Goal: Task Accomplishment & Management: Manage account settings

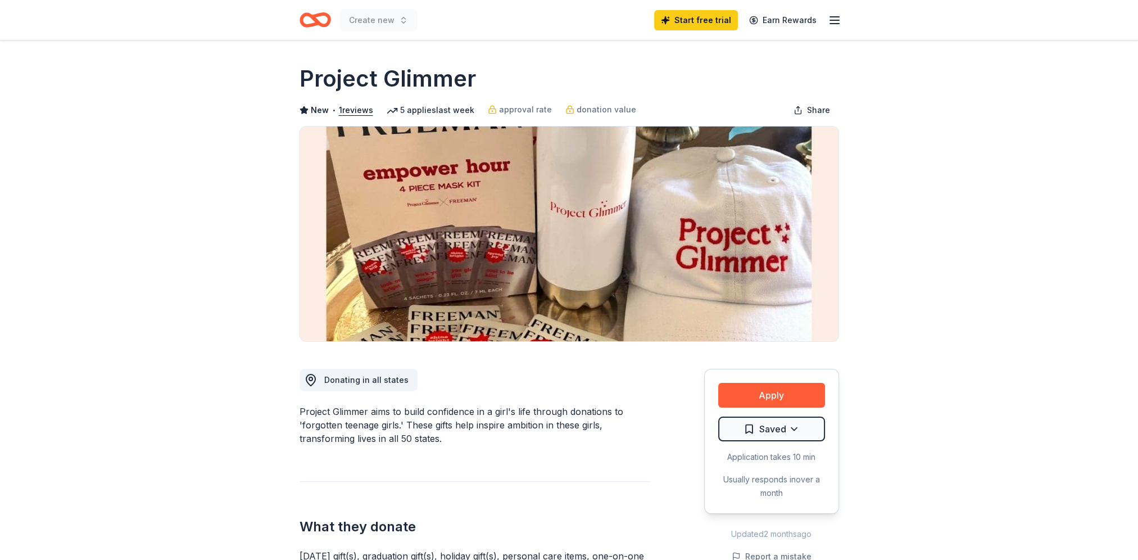
click at [835, 18] on icon "button" at bounding box center [834, 19] width 13 height 13
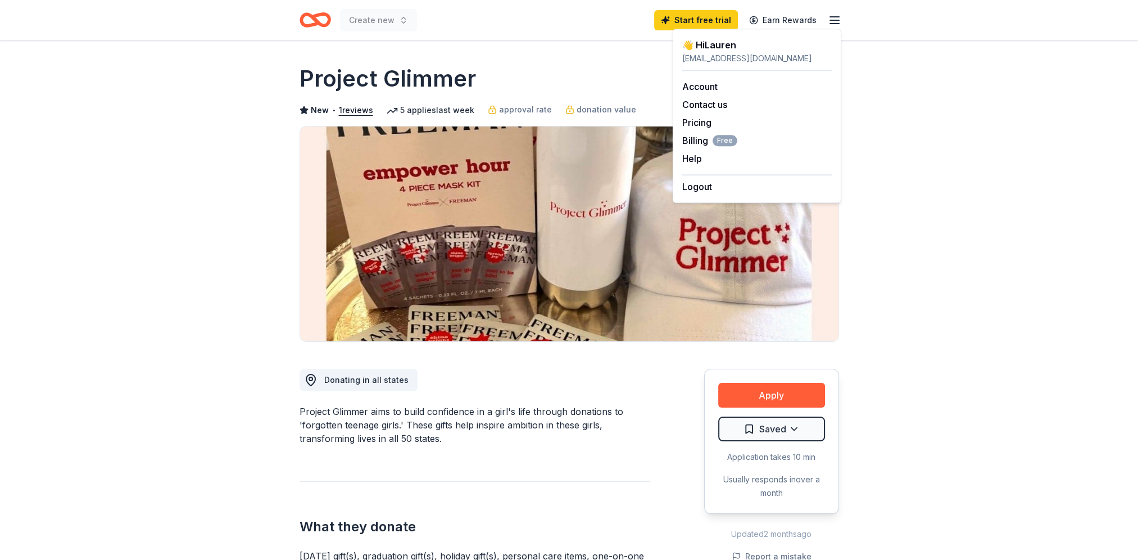
click at [309, 16] on icon "Home" at bounding box center [309, 19] width 17 height 11
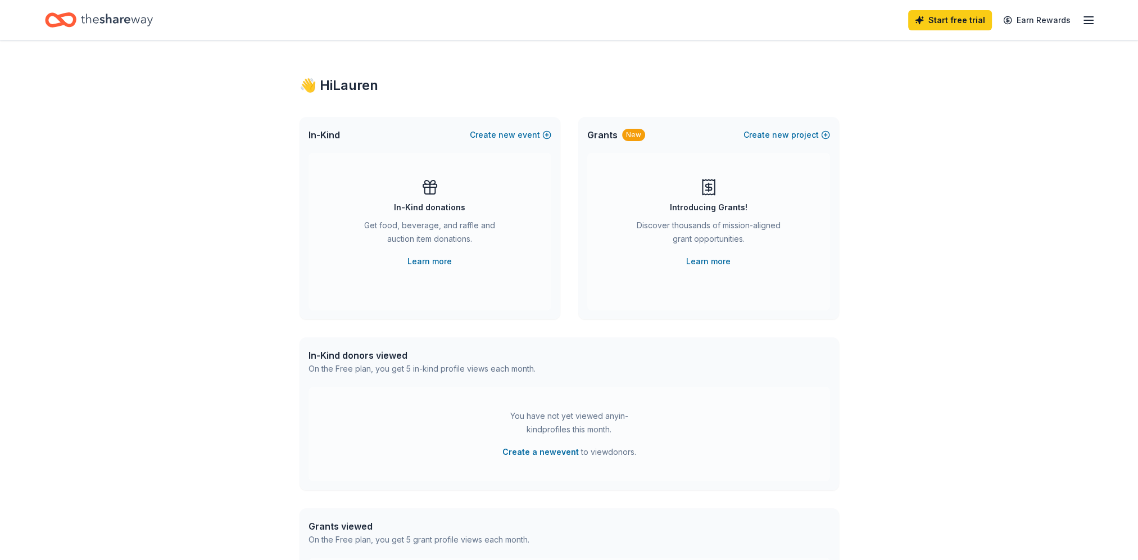
click at [1088, 17] on icon "button" at bounding box center [1087, 19] width 13 height 13
click at [951, 85] on link "Account" at bounding box center [953, 86] width 35 height 11
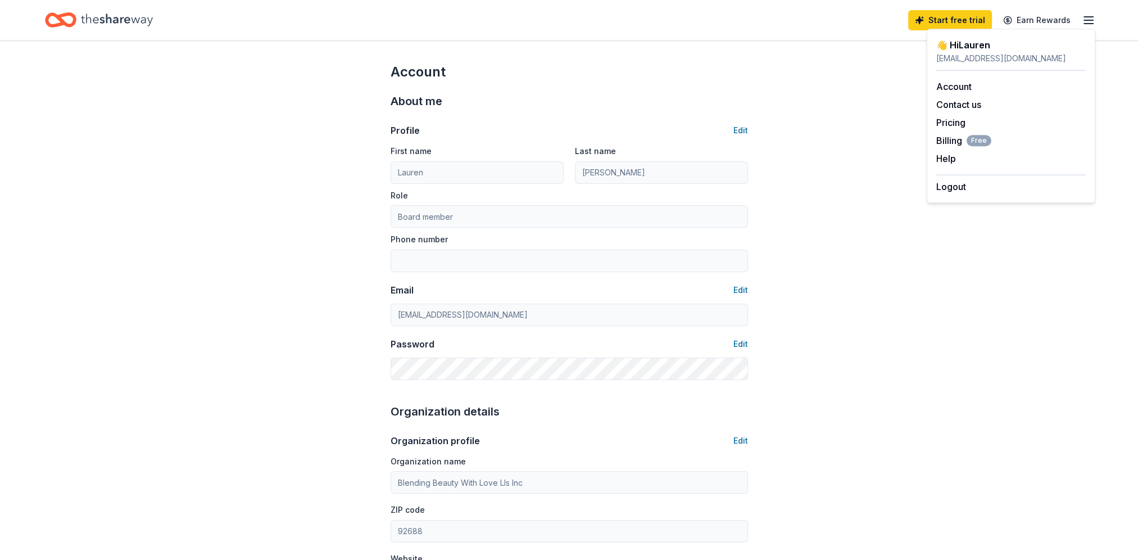
click at [119, 16] on icon "Home" at bounding box center [117, 19] width 72 height 23
